Goal: Find specific page/section: Find specific page/section

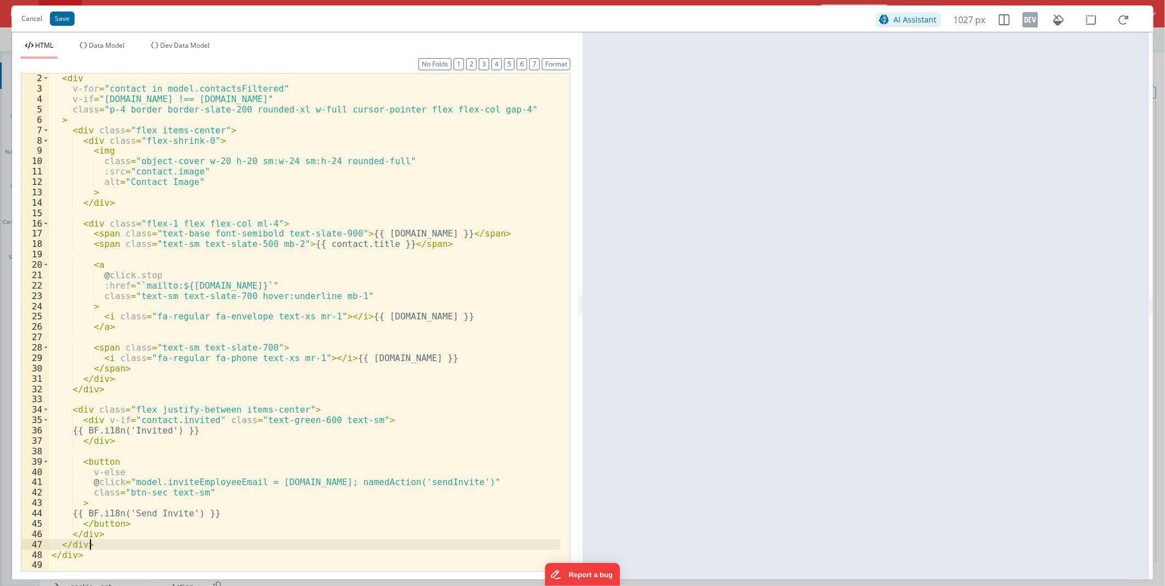
click at [382, 541] on div "< div v-for = "contact in model.contactsFiltered" v-if = "[DOMAIN_NAME] !== [DO…" at bounding box center [304, 332] width 511 height 518
click at [171, 286] on div "< div v-for = "contact in model.contactsFiltered" v-if = "[DOMAIN_NAME] !== [DO…" at bounding box center [304, 332] width 511 height 518
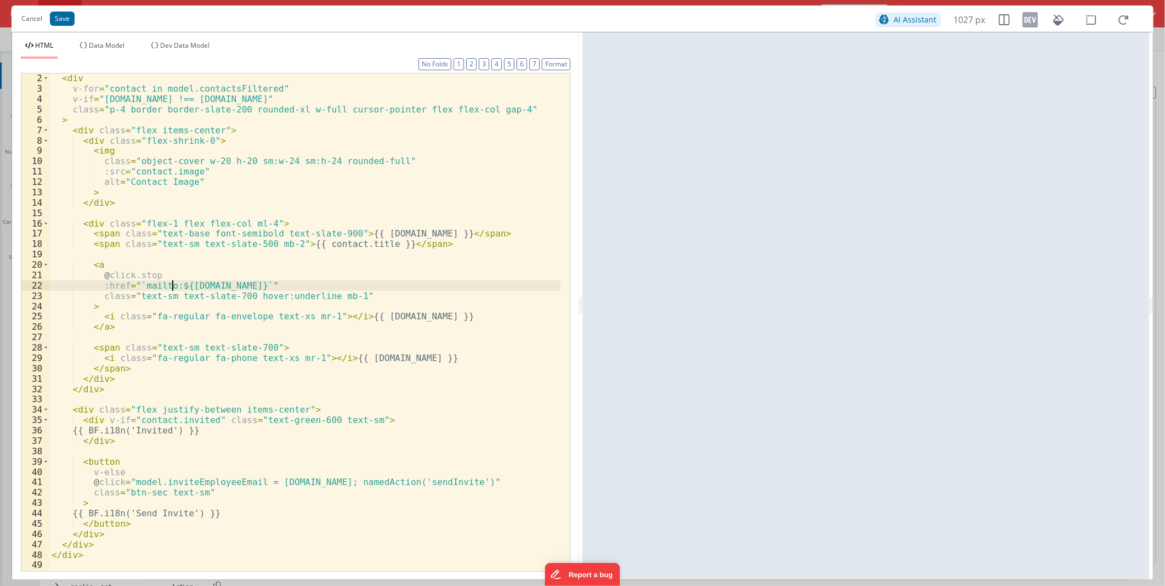
click at [171, 286] on div "< div v-for = "contact in model.contactsFiltered" v-if = "[DOMAIN_NAME] !== [DO…" at bounding box center [304, 332] width 511 height 518
click at [201, 355] on div "< div v-for = "contact in model.contactsFiltered" v-if = "[DOMAIN_NAME] !== [DO…" at bounding box center [304, 332] width 511 height 518
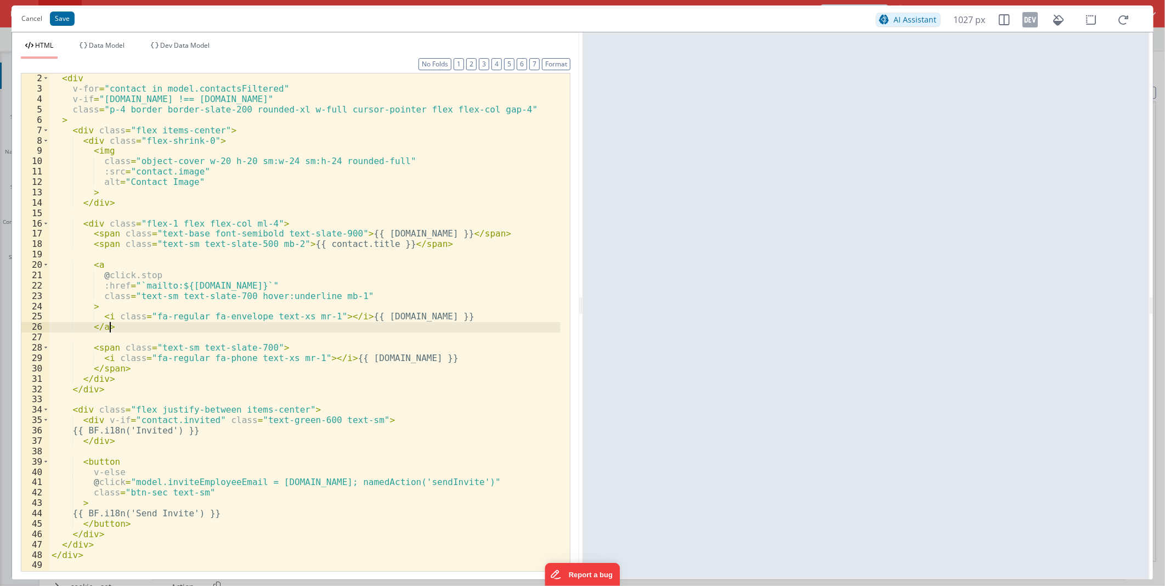
click at [121, 327] on div "< div v-for = "contact in model.contactsFiltered" v-if = "[DOMAIN_NAME] !== [DO…" at bounding box center [304, 332] width 511 height 518
click at [330, 284] on div "< div v-for = "contact in model.contactsFiltered" v-if = "[DOMAIN_NAME] !== [DO…" at bounding box center [304, 332] width 511 height 518
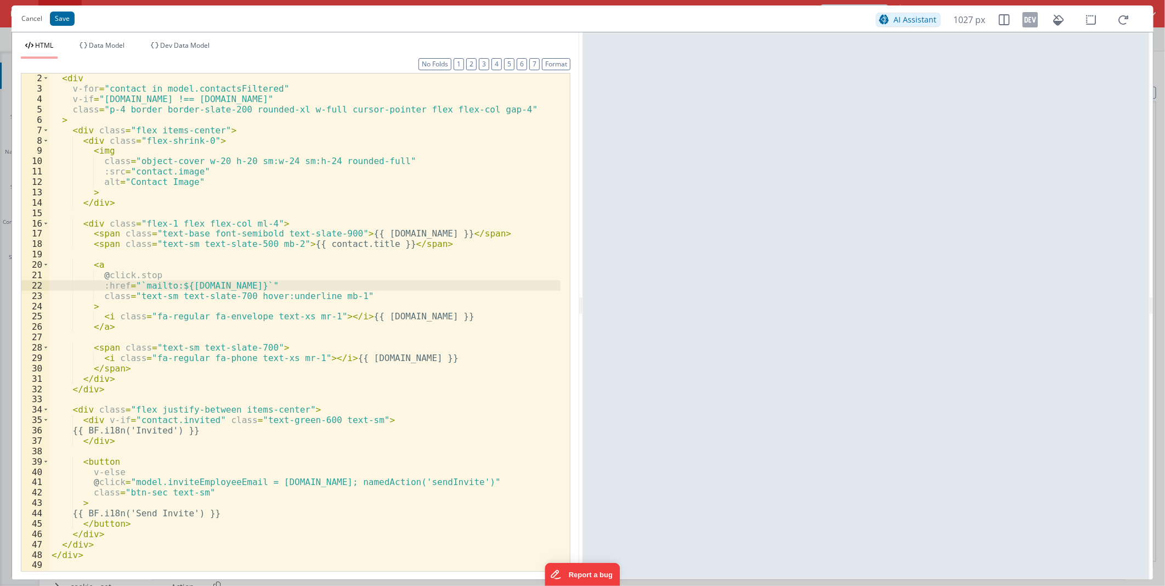
click at [249, 283] on div "< div v-for = "contact in model.contactsFiltered" v-if = "[DOMAIN_NAME] !== [DO…" at bounding box center [304, 332] width 511 height 518
click at [195, 52] on li "Dev Data Model" at bounding box center [179, 50] width 67 height 18
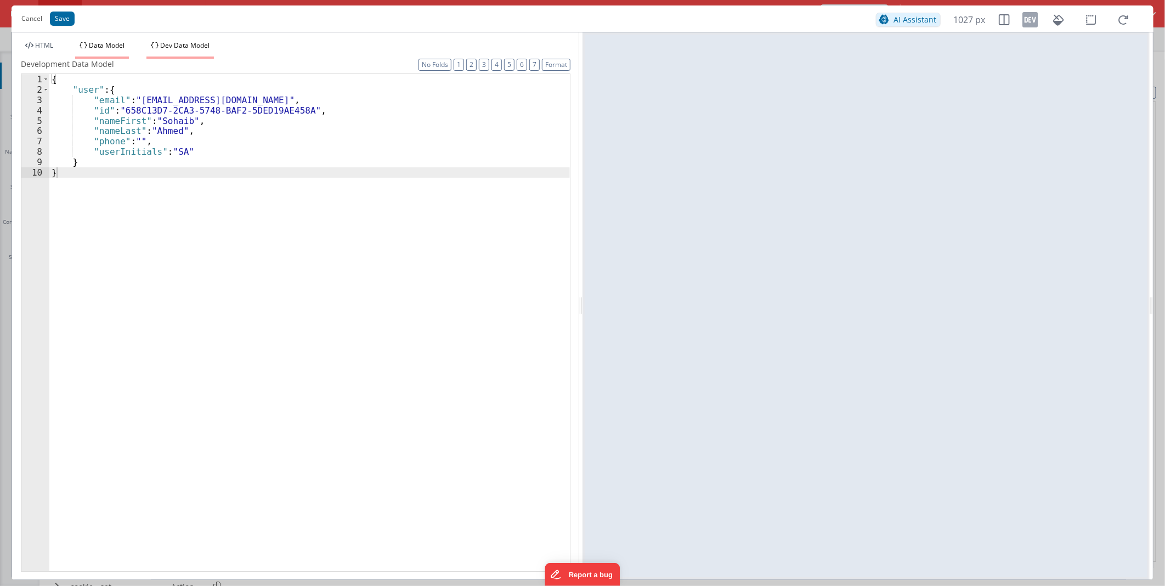
click at [101, 50] on li "Data Model" at bounding box center [102, 50] width 54 height 18
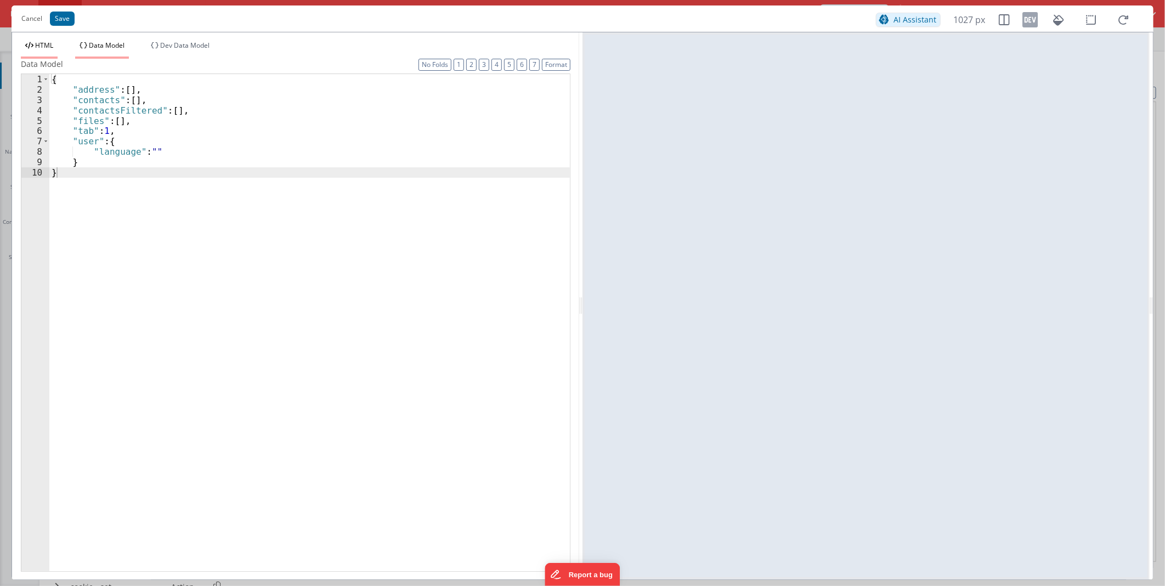
click at [51, 46] on span "HTML" at bounding box center [44, 45] width 18 height 9
